Goal: Task Accomplishment & Management: Manage account settings

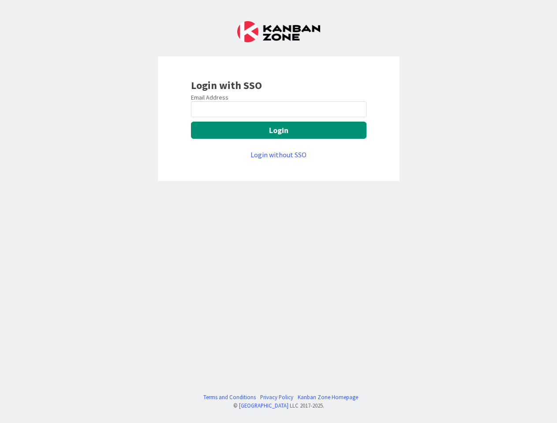
click at [278, 212] on div "Login with SSO Email Address Login Login without SSO Terms and Conditions Priva…" at bounding box center [278, 211] width 557 height 423
click at [279, 130] on button "Login" at bounding box center [279, 130] width 176 height 17
